Goal: Find specific page/section: Find specific page/section

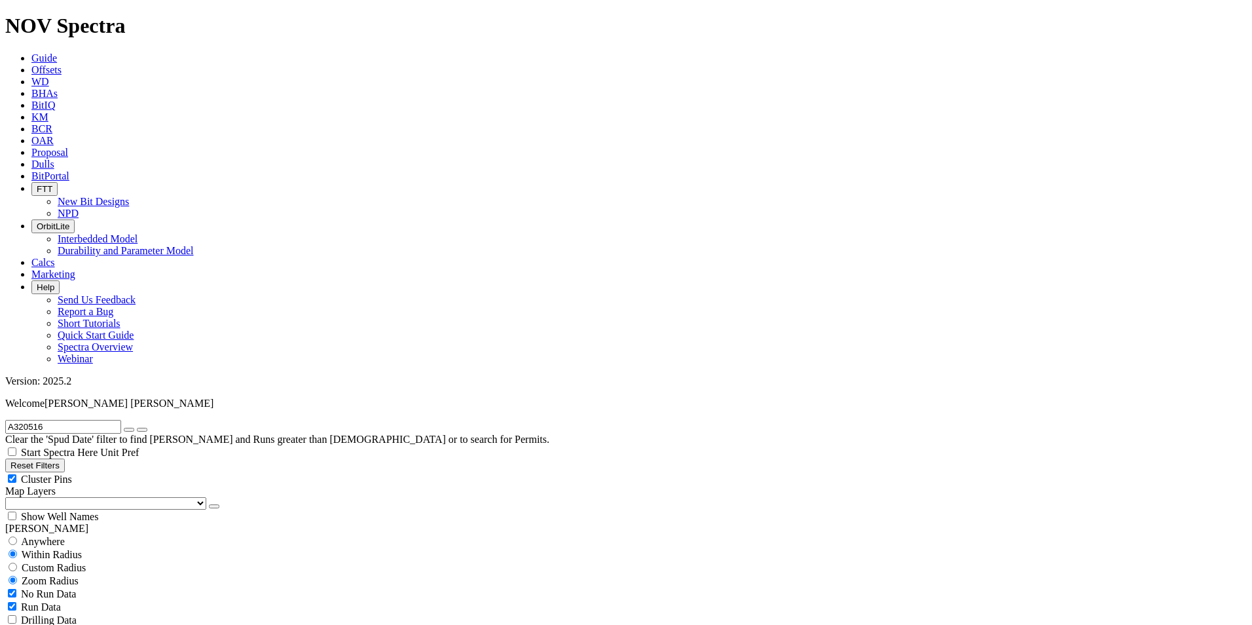
click at [147, 428] on button "submit" at bounding box center [142, 430] width 10 height 4
click at [56, 536] on span "Anywhere" at bounding box center [43, 541] width 44 height 11
radio input "true"
radio input "false"
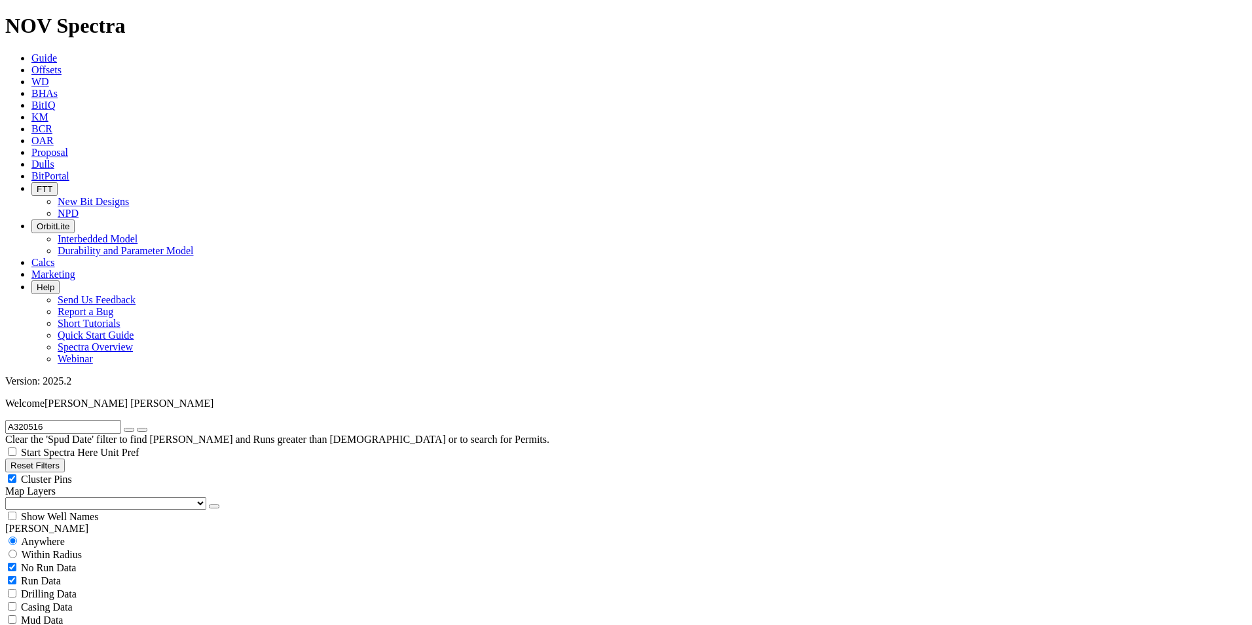
click at [142, 430] on icon "submit" at bounding box center [142, 430] width 0 height 0
